Goal: Task Accomplishment & Management: Manage account settings

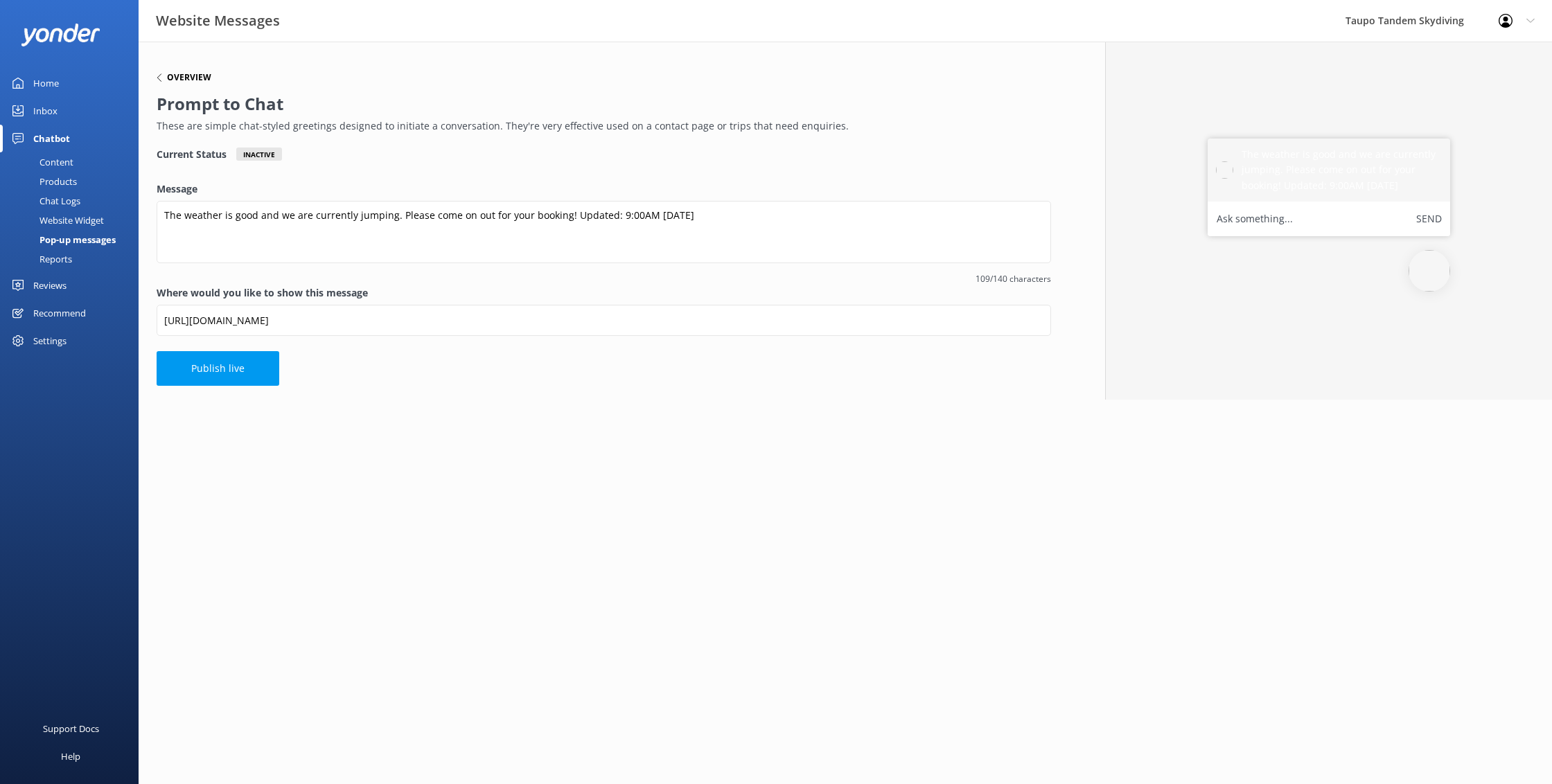
click at [177, 81] on h6 "Overview" at bounding box center [189, 78] width 44 height 9
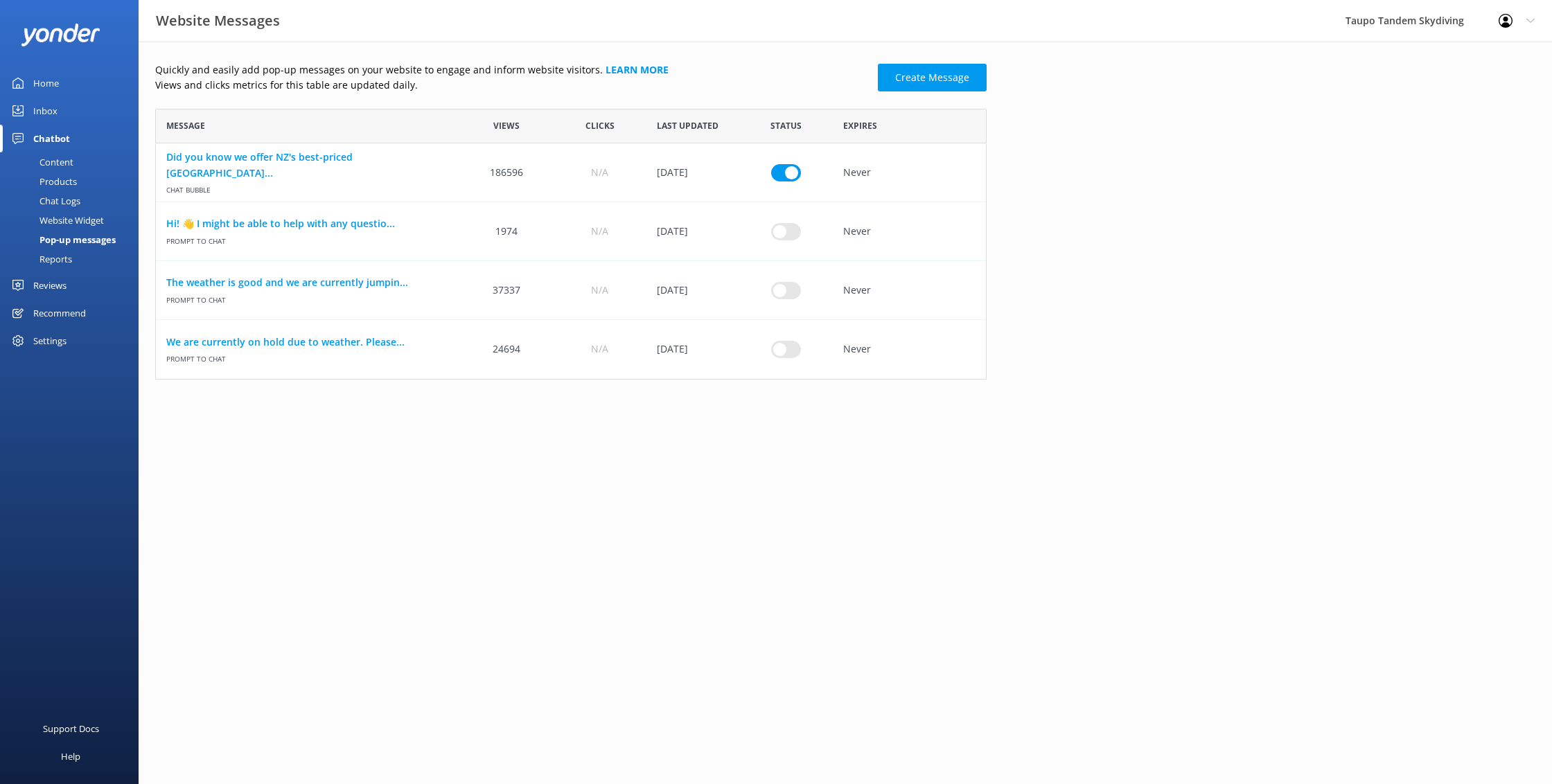
scroll to position [1, 1]
drag, startPoint x: 783, startPoint y: 342, endPoint x: 800, endPoint y: 344, distance: 17.1
click at [800, 344] on input "row" at bounding box center [786, 349] width 30 height 17
checkbox input "true"
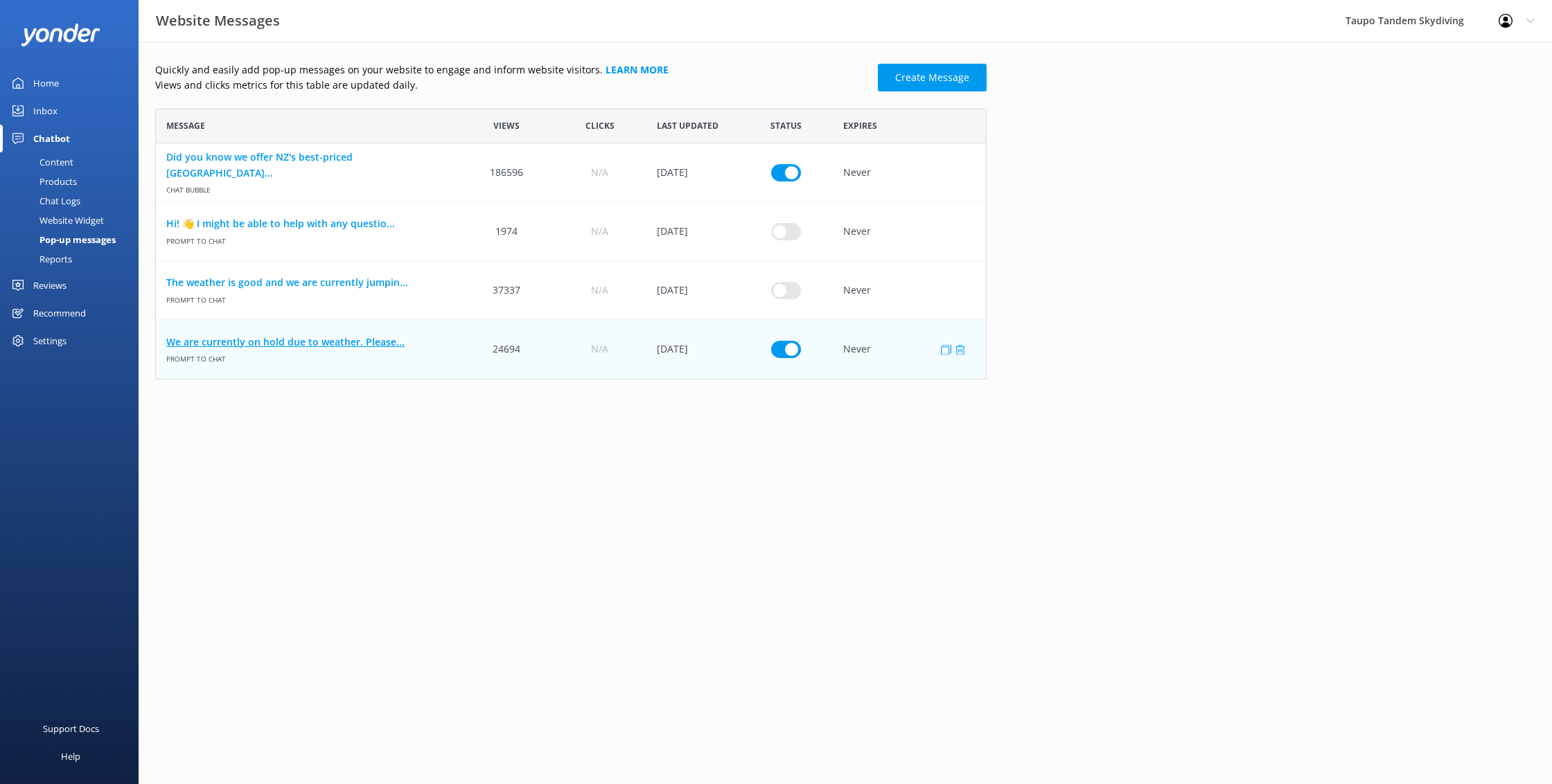
click at [318, 337] on link "We are currently on hold due to weather. Please..." at bounding box center [307, 342] width 283 height 16
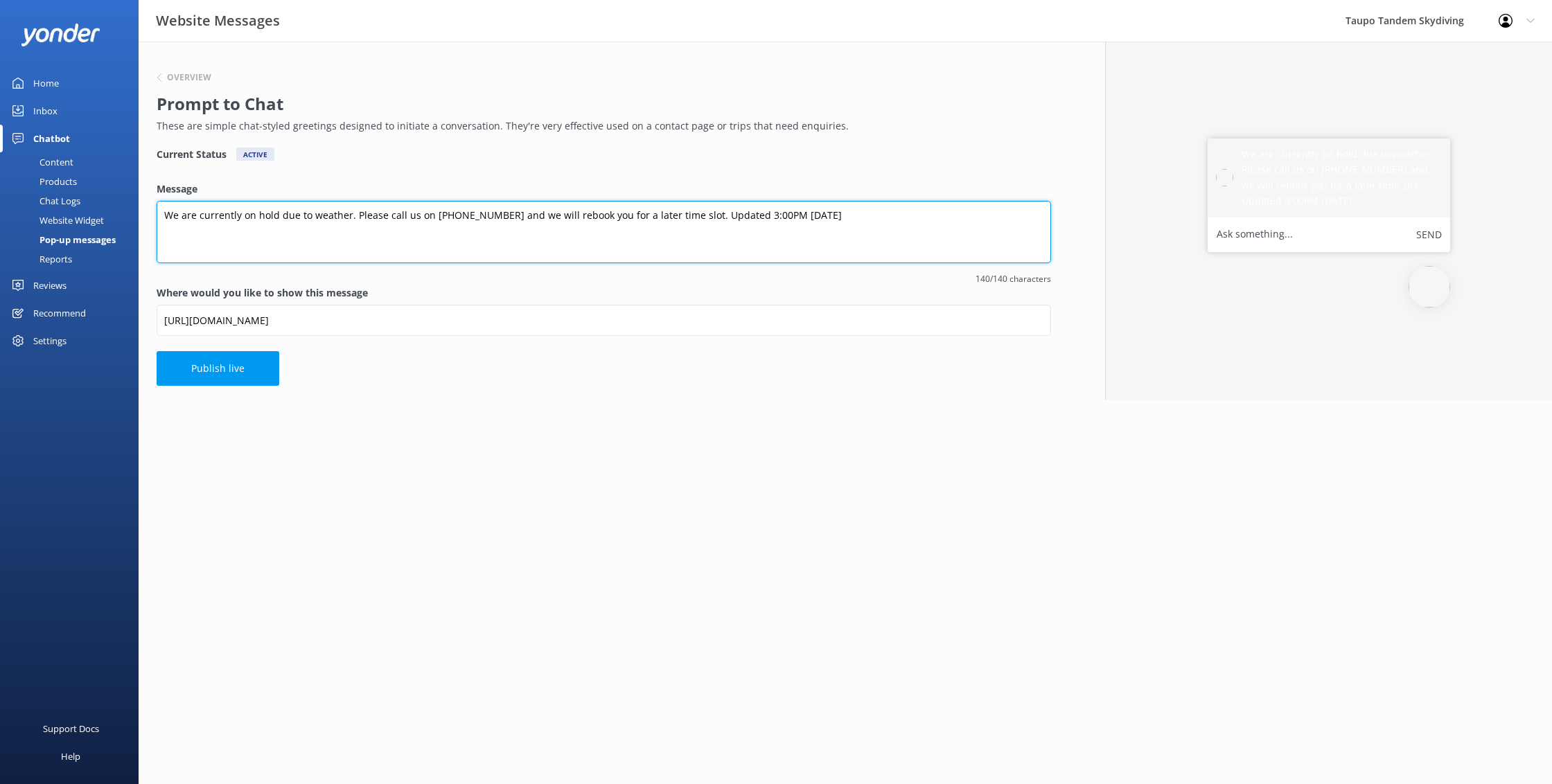
drag, startPoint x: 773, startPoint y: 213, endPoint x: 794, endPoint y: 217, distance: 21.4
click at [773, 213] on textarea "We are currently on hold due to weather. Please call us on [PHONE_NUMBER] and w…" at bounding box center [604, 232] width 894 height 62
type textarea "We are currently on hold due to weather. Please call us on [PHONE_NUMBER] and w…"
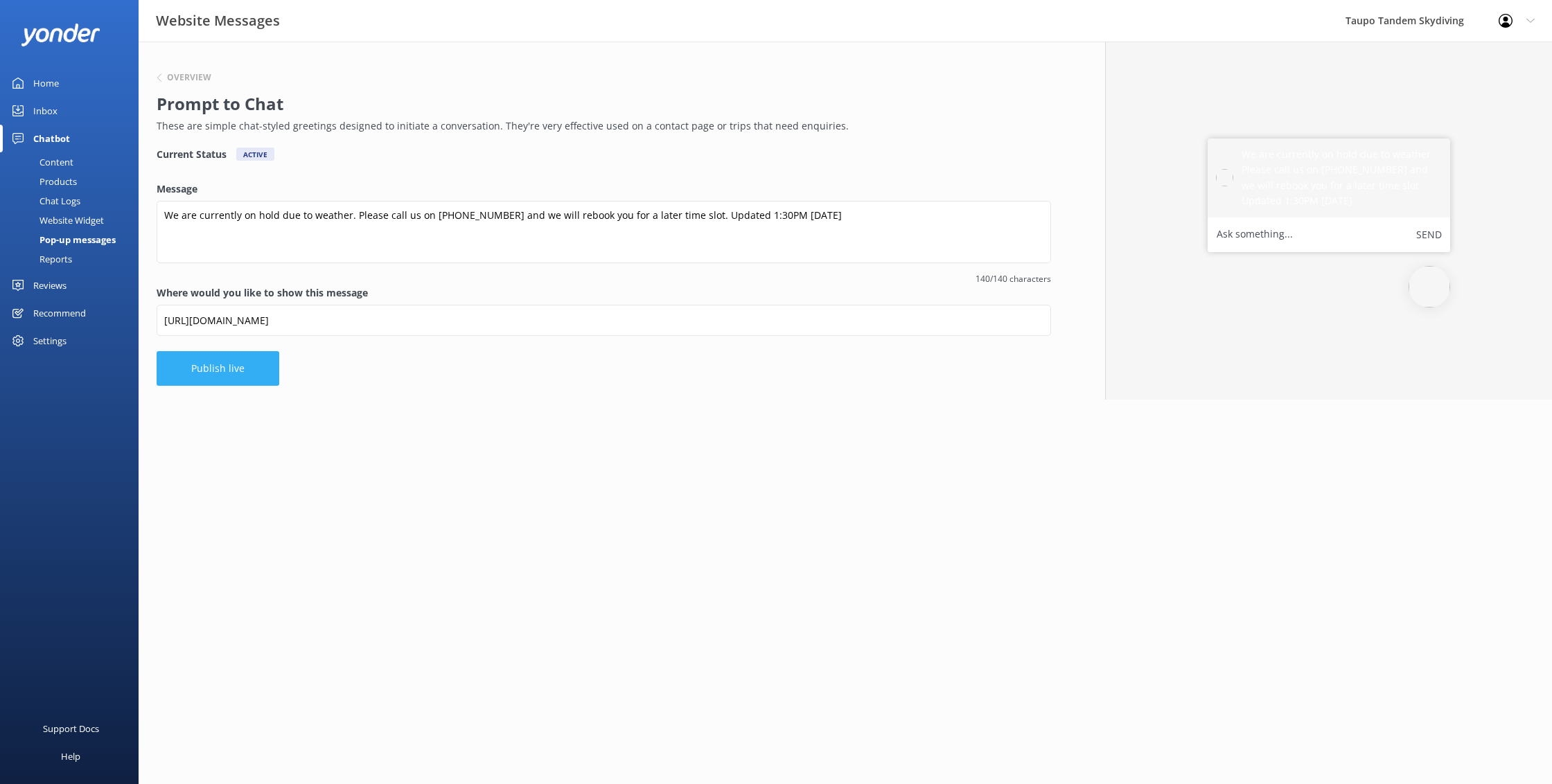
click at [238, 376] on button "Publish live" at bounding box center [218, 368] width 123 height 35
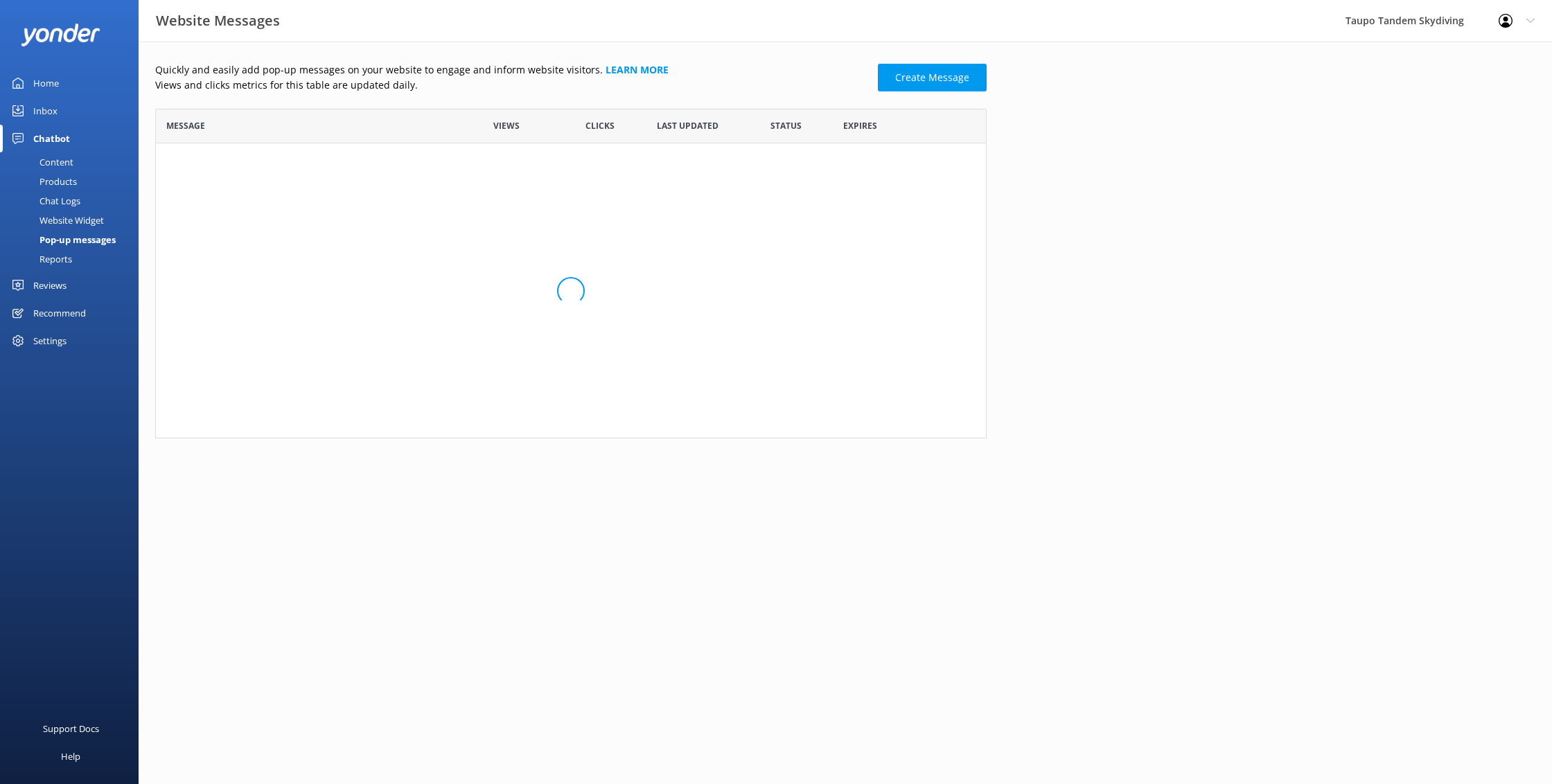
scroll to position [271, 832]
